Goal: Check status: Check status

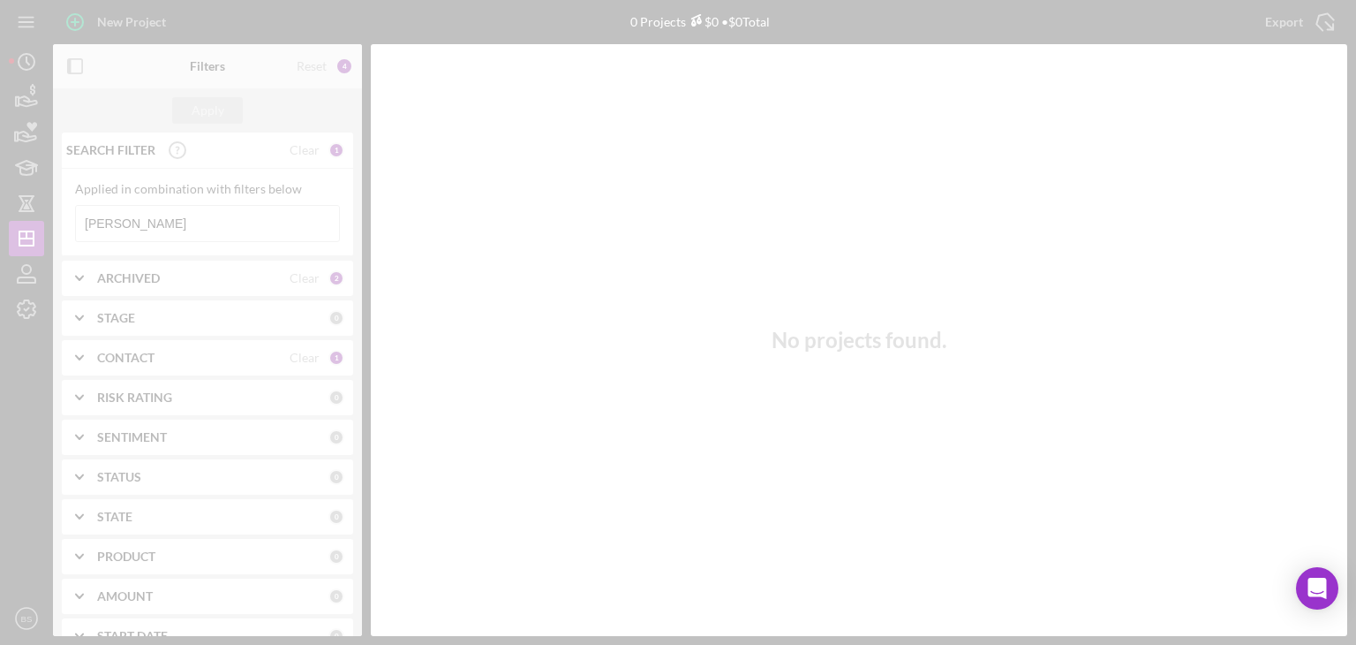
click at [496, 170] on div "New Project 0 Projects $0 • $0 Total [PERSON_NAME] Export Icon/Export Filters R…" at bounding box center [678, 318] width 1339 height 636
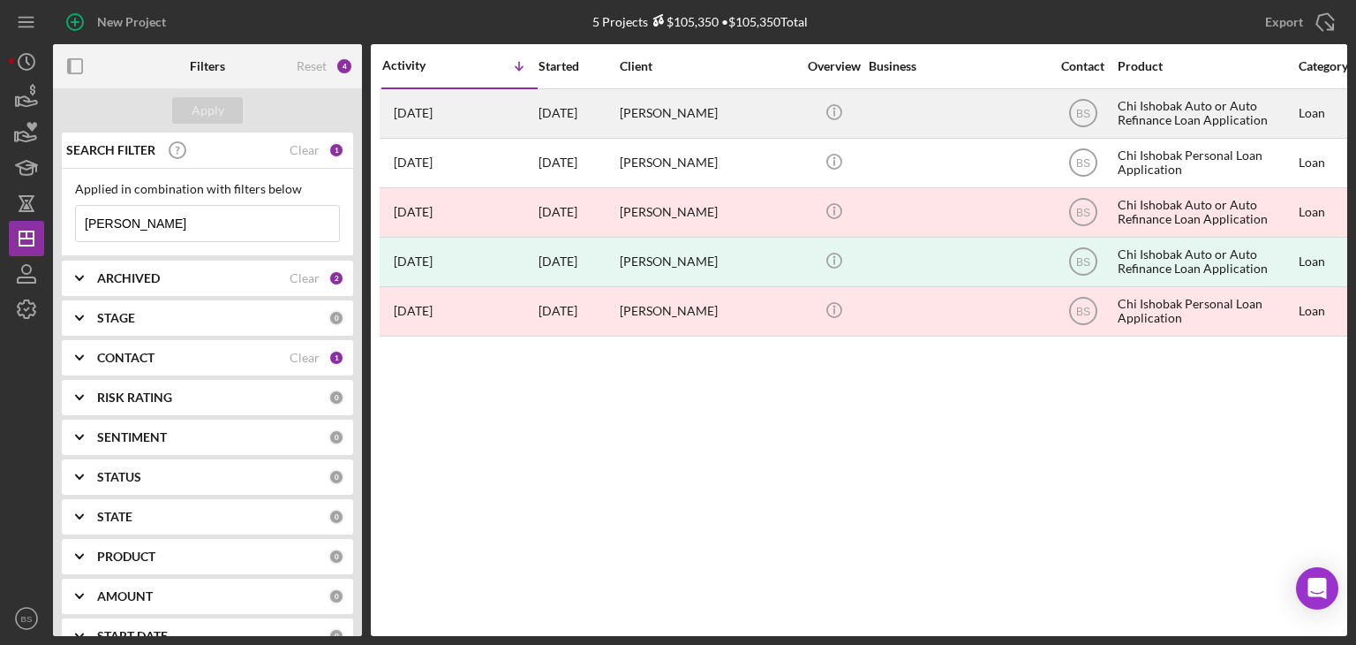
click at [642, 120] on div "[PERSON_NAME]" at bounding box center [708, 113] width 177 height 47
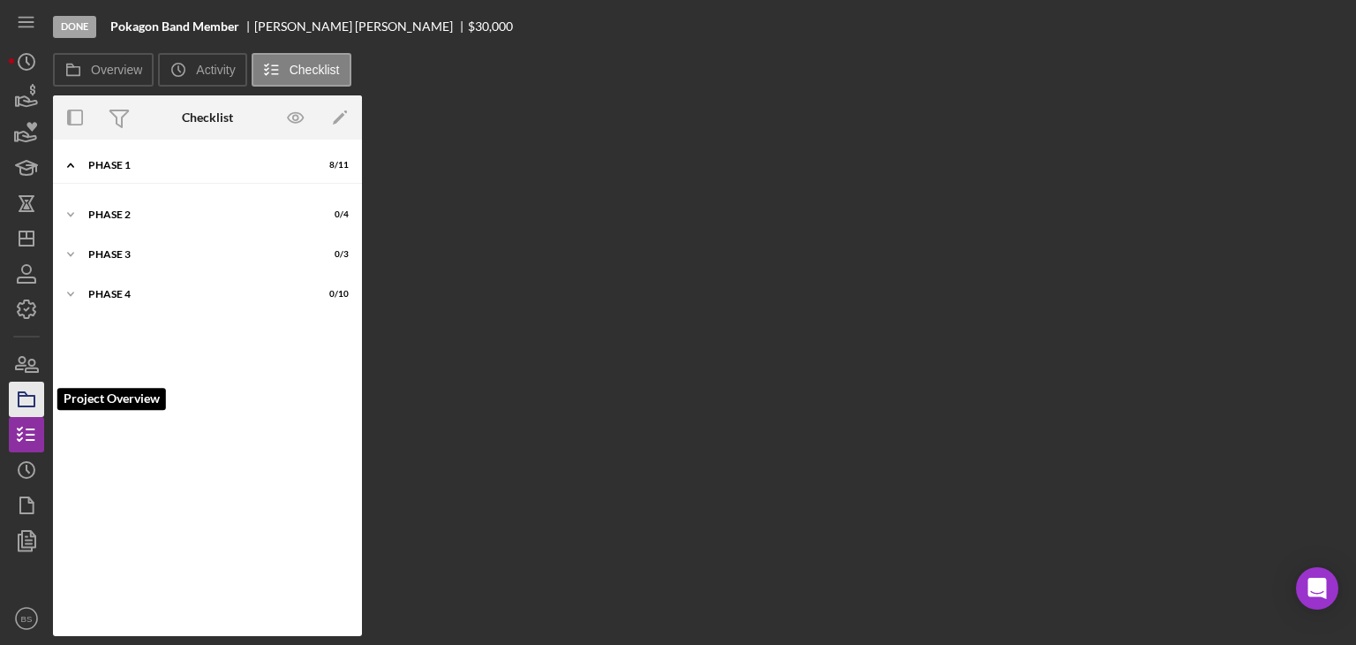
click at [34, 404] on rect "button" at bounding box center [27, 401] width 16 height 11
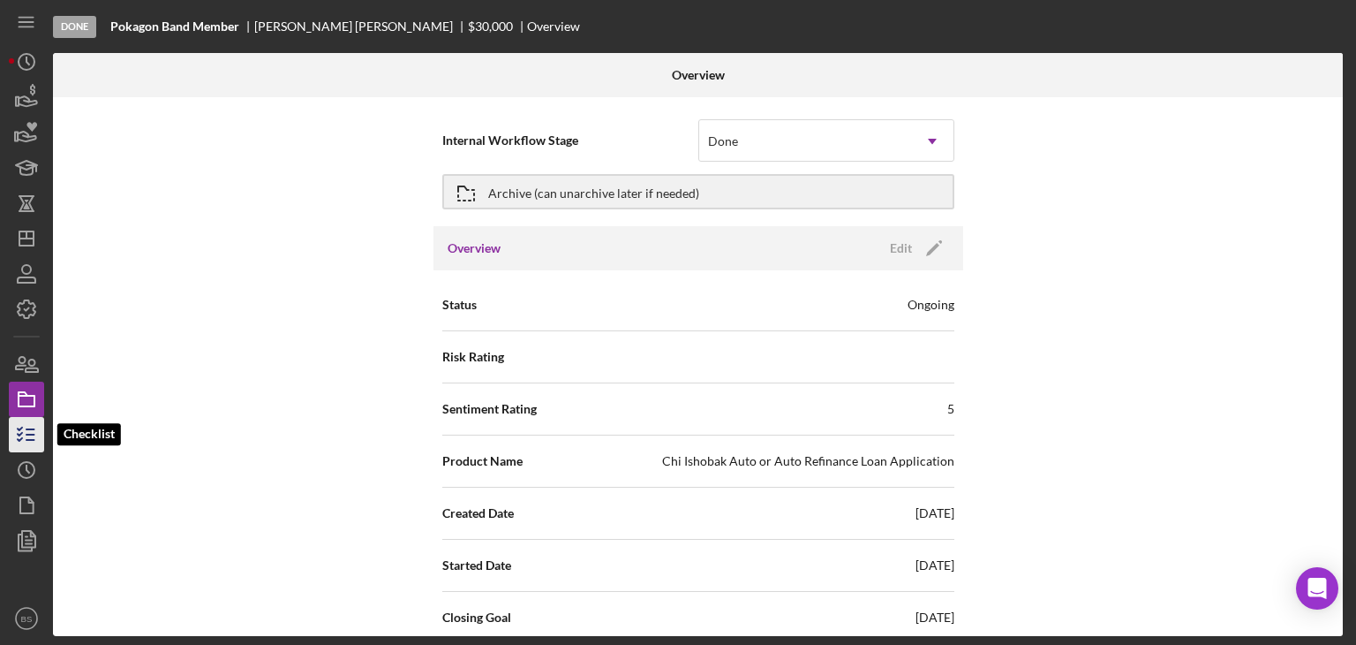
click at [31, 425] on icon "button" at bounding box center [26, 434] width 44 height 44
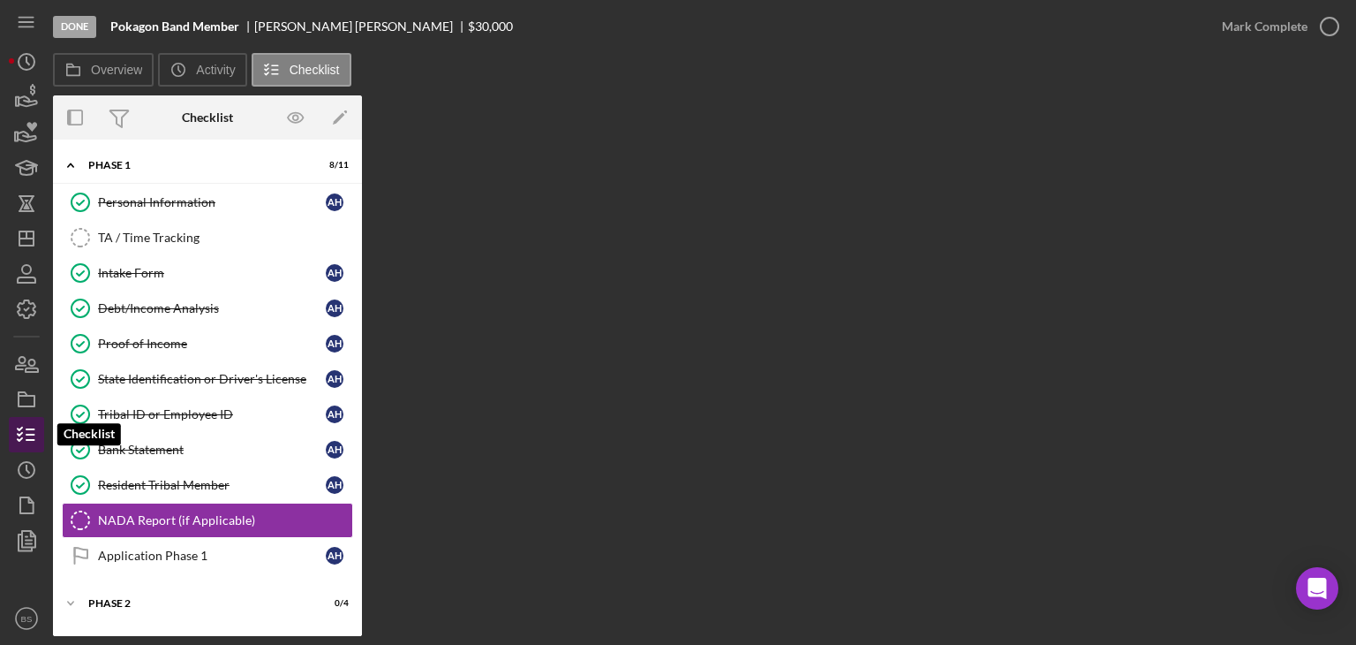
scroll to position [71, 0]
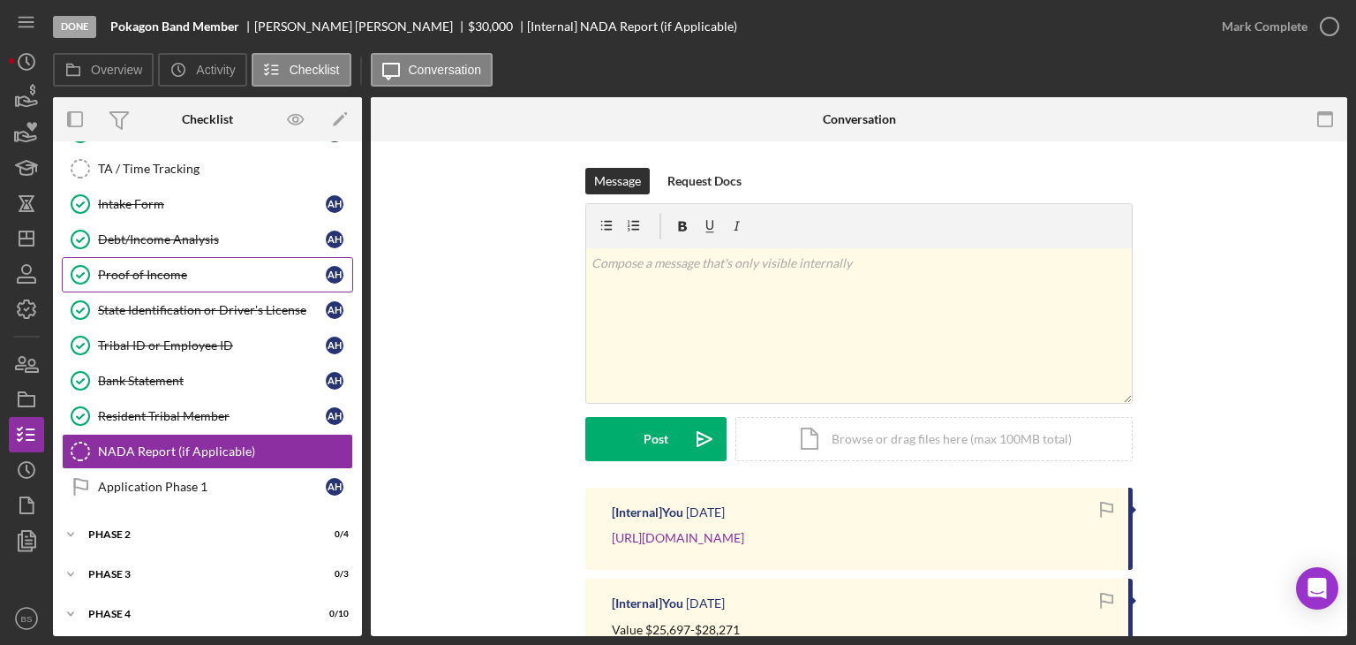
click at [187, 269] on div "Proof of Income" at bounding box center [212, 275] width 228 height 14
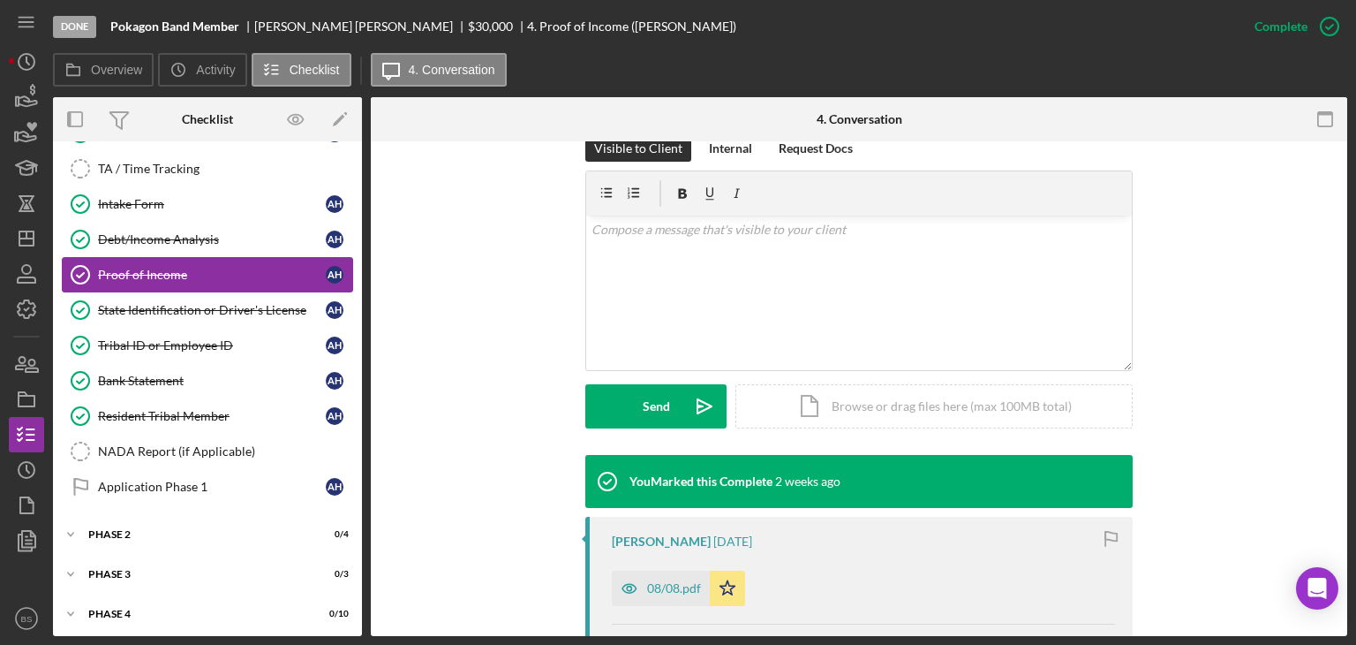
scroll to position [314, 0]
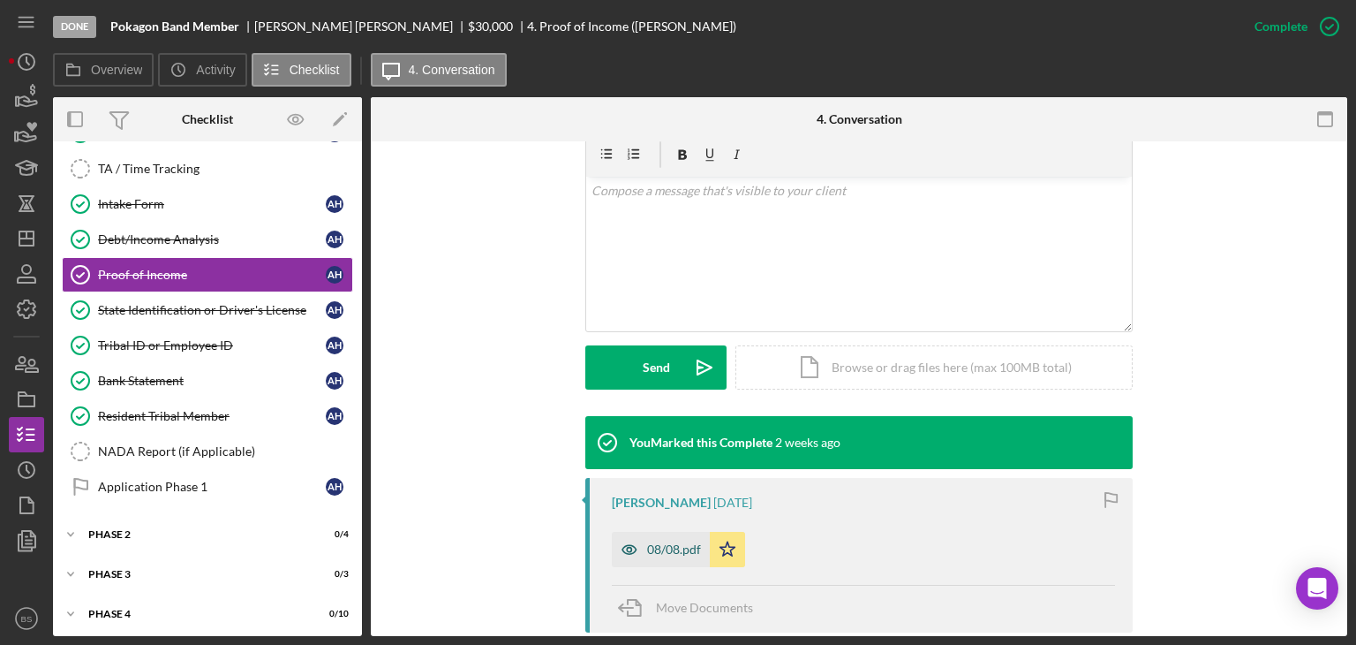
click at [632, 541] on icon "button" at bounding box center [629, 549] width 35 height 35
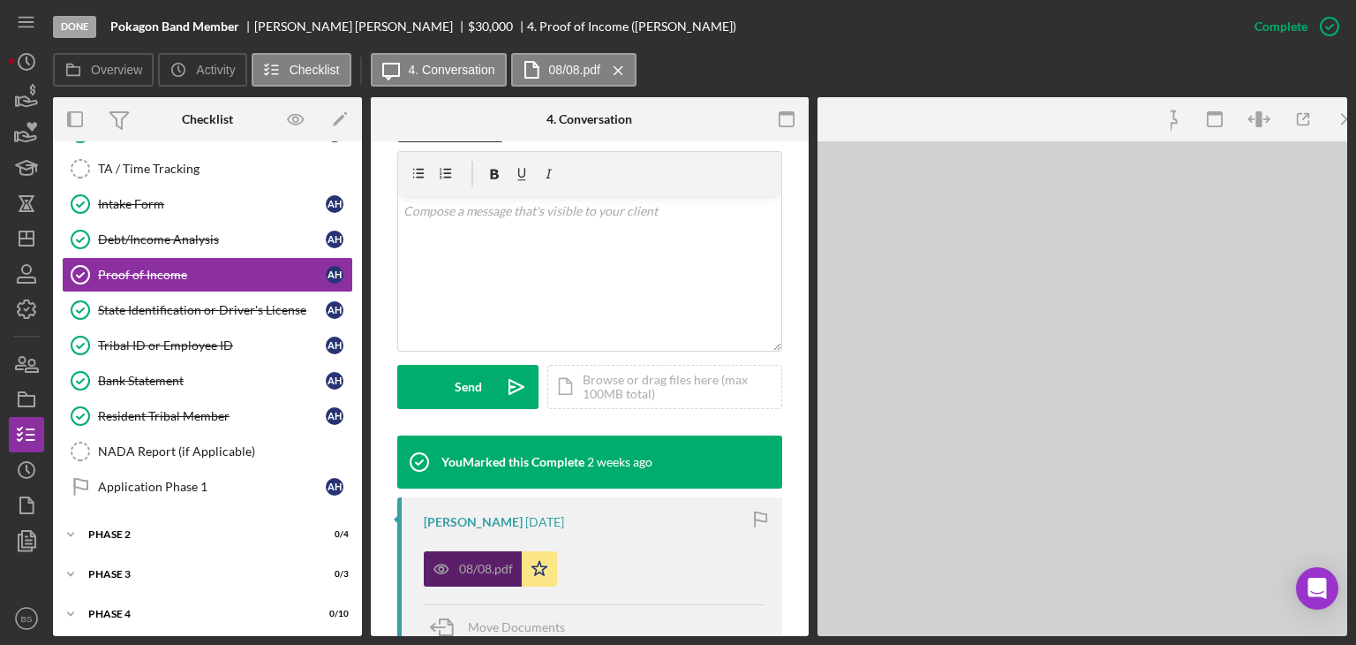
scroll to position [335, 0]
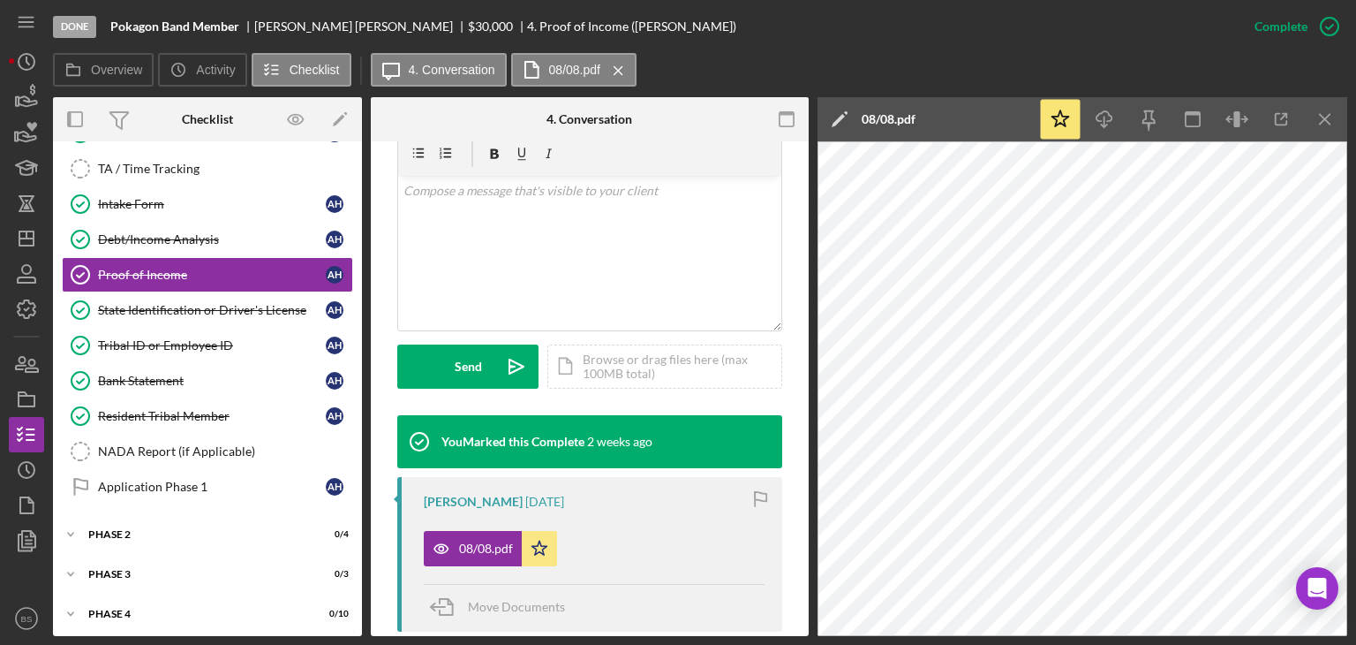
click at [424, 531] on button "08/08.pdf Icon/Star" at bounding box center [490, 548] width 133 height 35
